Goal: Find specific page/section: Find specific page/section

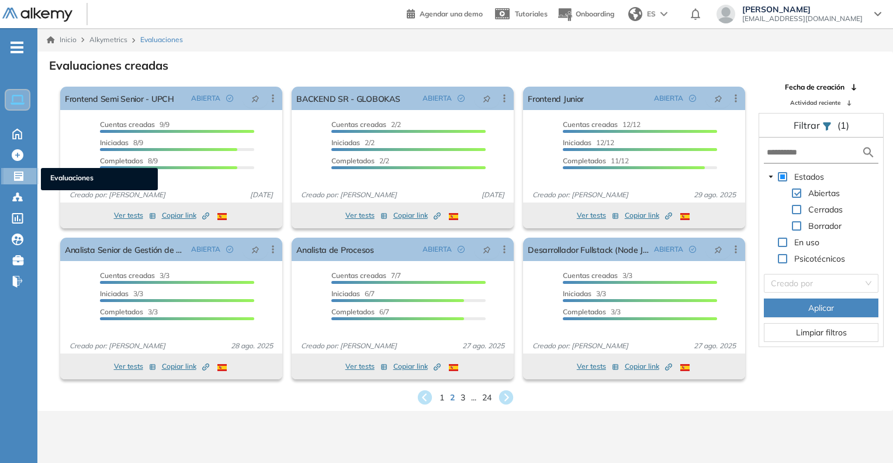
click at [75, 168] on ul "Evaluaciones" at bounding box center [99, 179] width 117 height 22
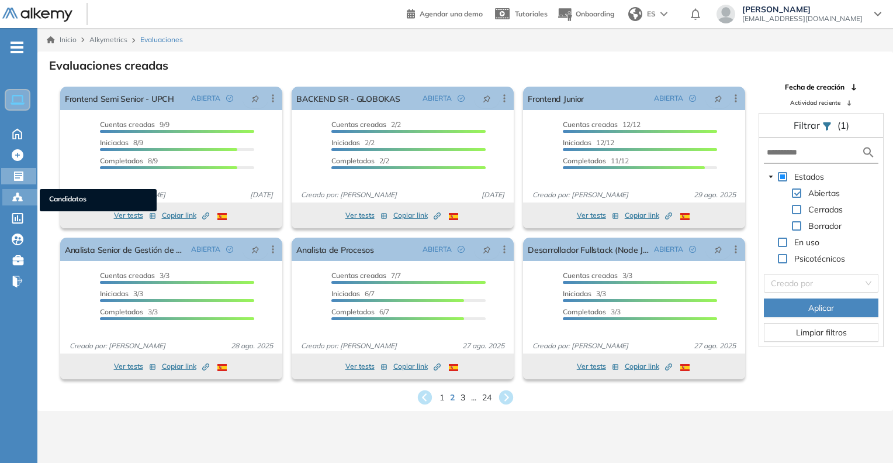
click at [56, 198] on span "Candidatos" at bounding box center [98, 200] width 98 height 13
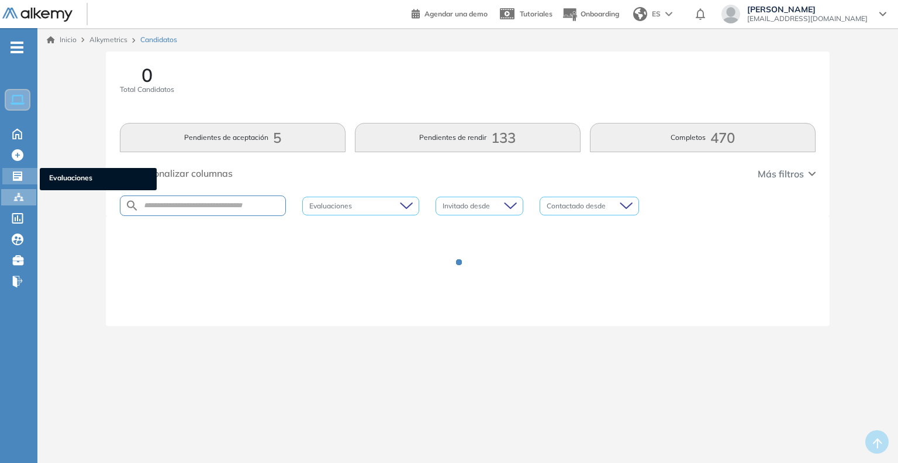
click at [64, 175] on span "Evaluaciones" at bounding box center [98, 178] width 98 height 13
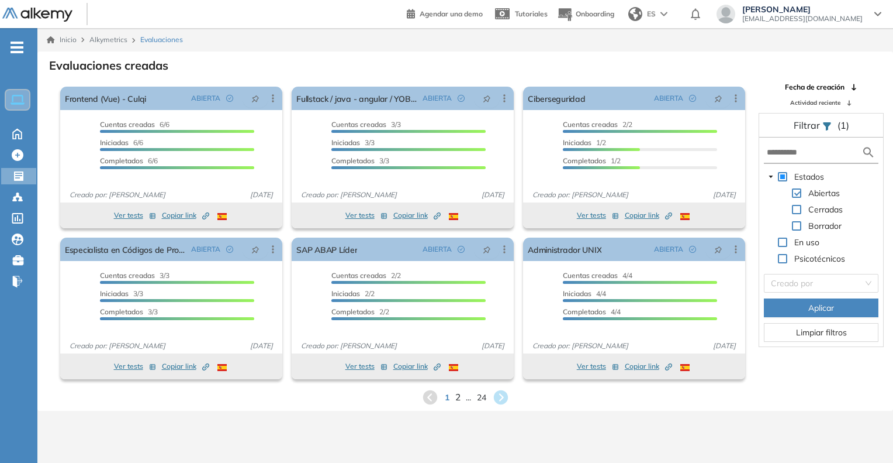
click at [457, 396] on span "2" at bounding box center [457, 396] width 5 height 13
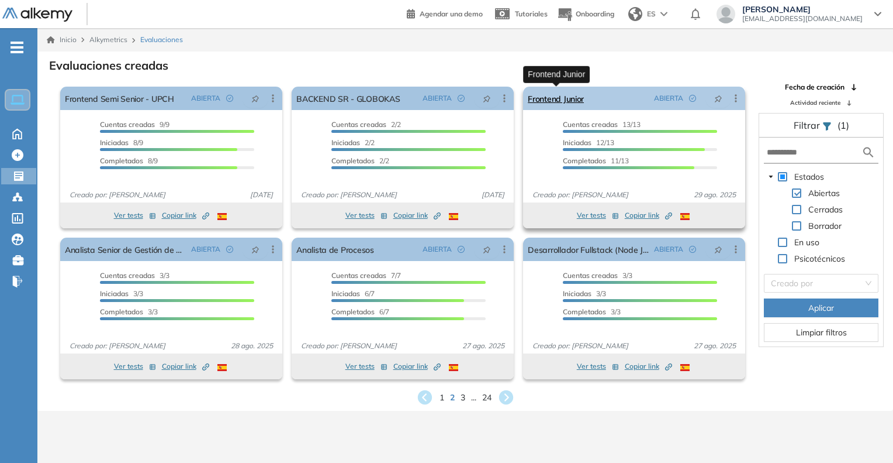
click at [570, 102] on link "Frontend Junior" at bounding box center [556, 98] width 56 height 23
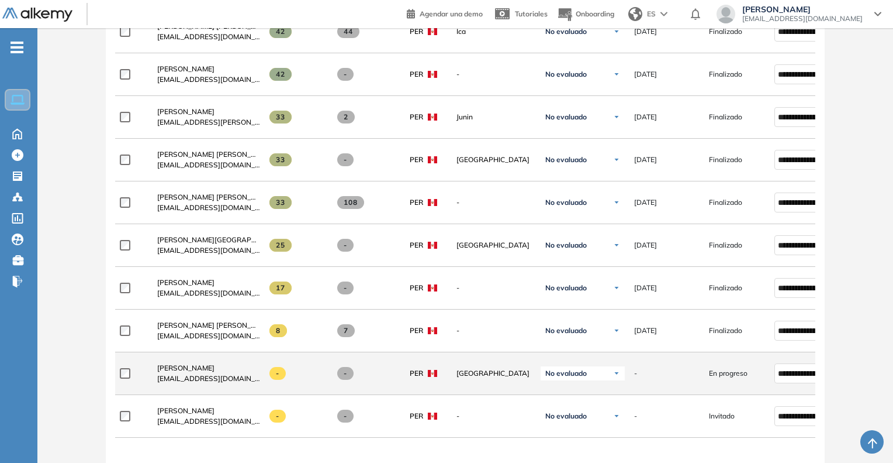
scroll to position [585, 0]
